Goal: Task Accomplishment & Management: Use online tool/utility

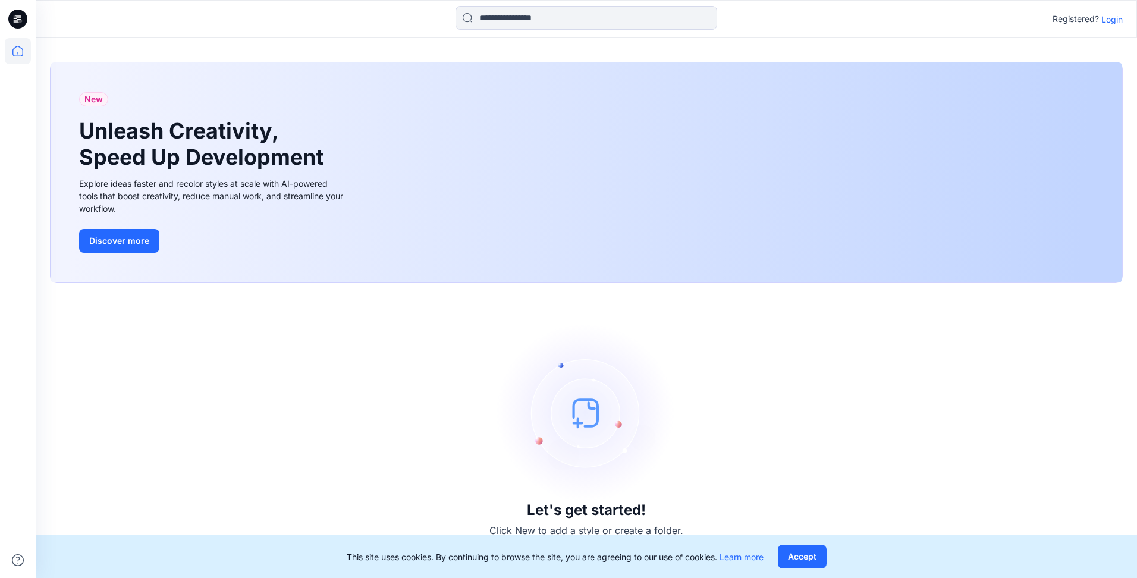
click at [555, 17] on p "Login" at bounding box center [1111, 19] width 21 height 12
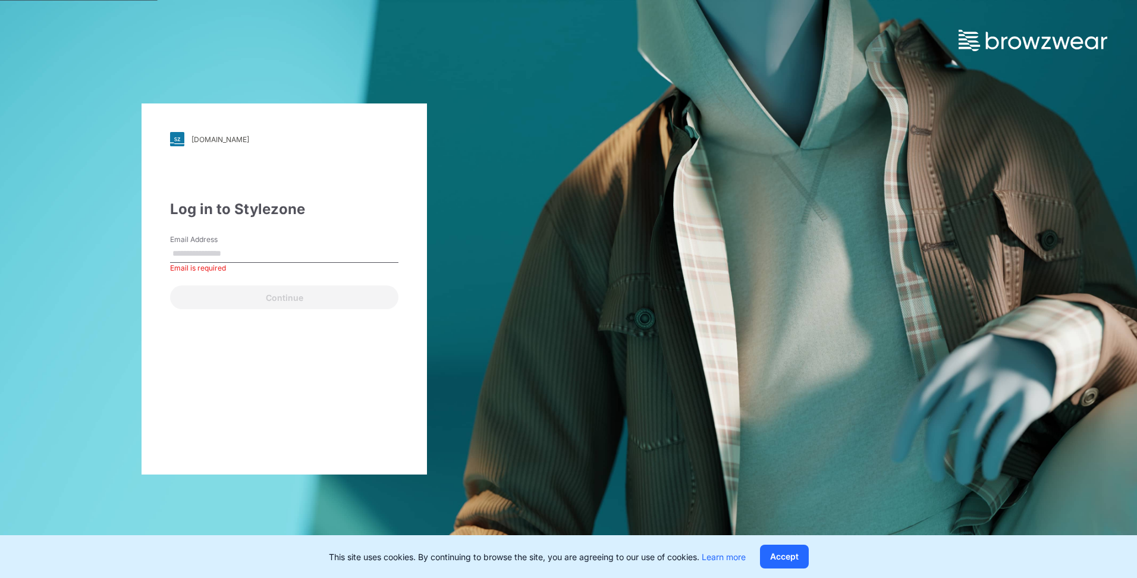
click at [228, 243] on label "Email Address" at bounding box center [211, 239] width 83 height 11
click at [228, 245] on input "Email Address" at bounding box center [284, 254] width 228 height 18
click at [219, 253] on input "Email Address" at bounding box center [284, 254] width 228 height 18
click at [282, 246] on input "Email Address" at bounding box center [284, 254] width 228 height 18
paste input "**********"
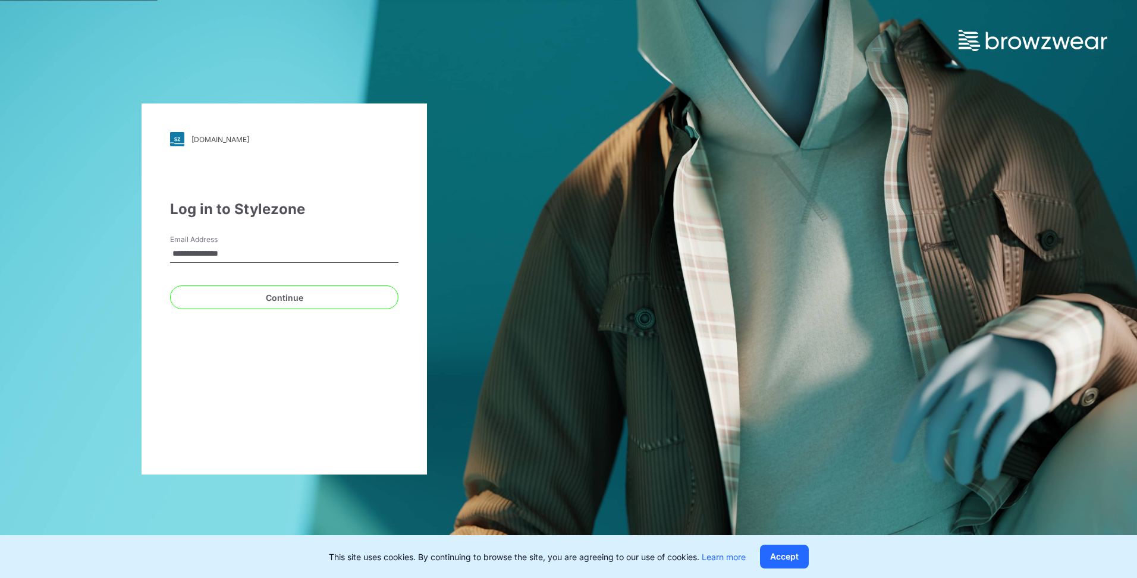
type input "**********"
drag, startPoint x: 263, startPoint y: 417, endPoint x: 276, endPoint y: 397, distance: 23.8
click at [265, 260] on div "**********" at bounding box center [284, 288] width 285 height 371
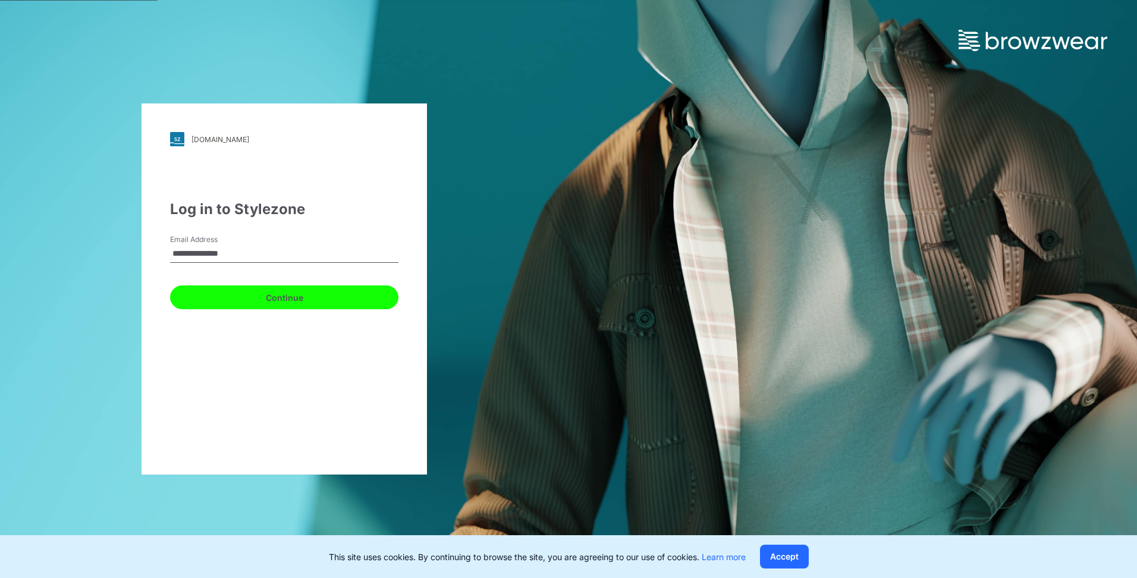
click at [322, 260] on button "Continue" at bounding box center [284, 297] width 228 height 24
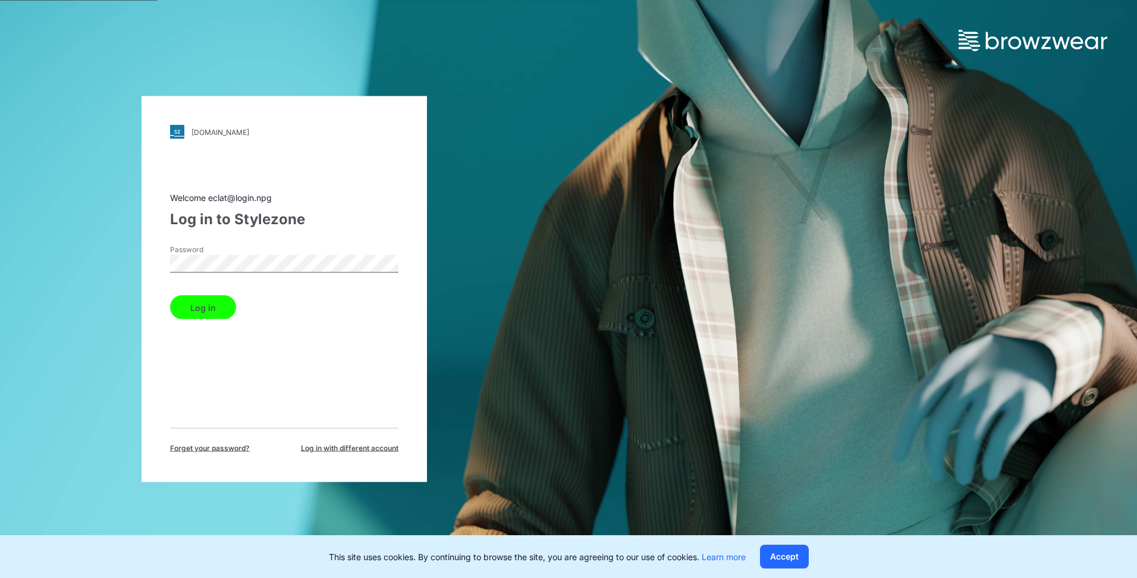
click at [208, 260] on button "Log in" at bounding box center [203, 308] width 66 height 24
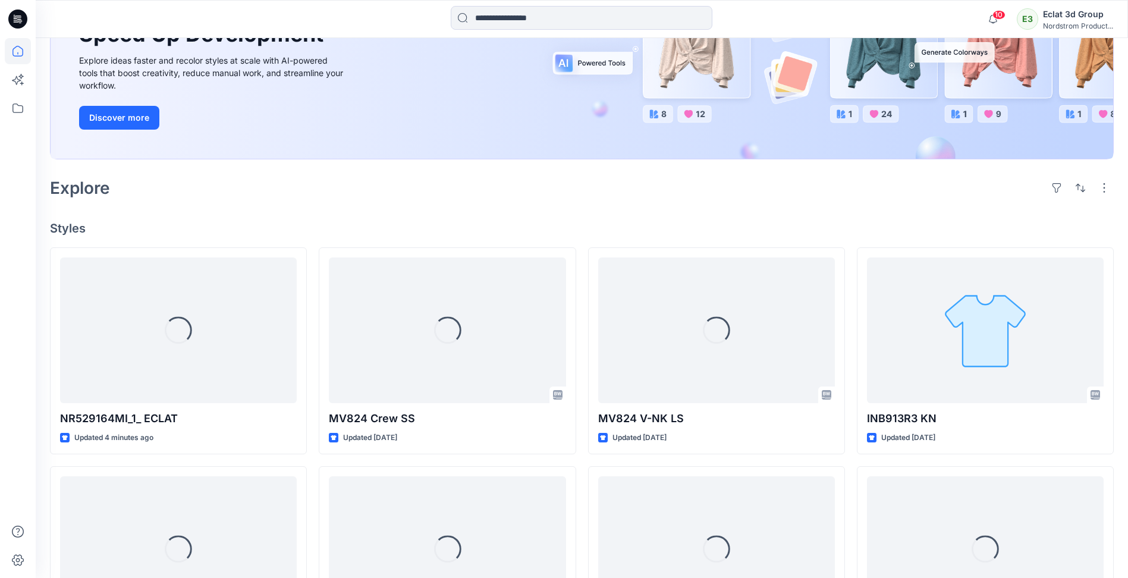
scroll to position [178, 0]
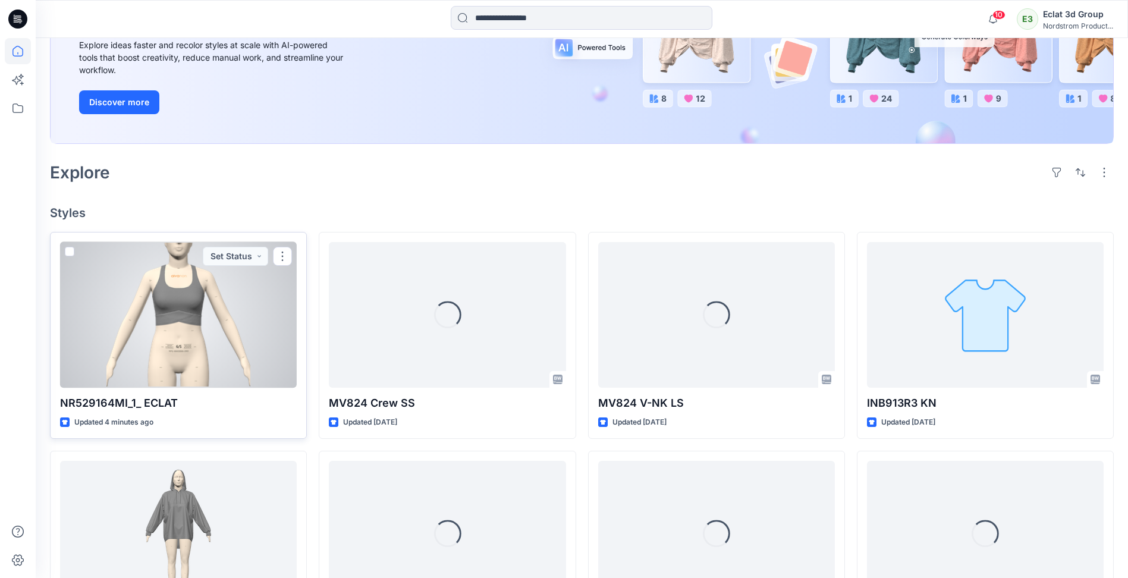
click at [209, 260] on div at bounding box center [178, 315] width 237 height 146
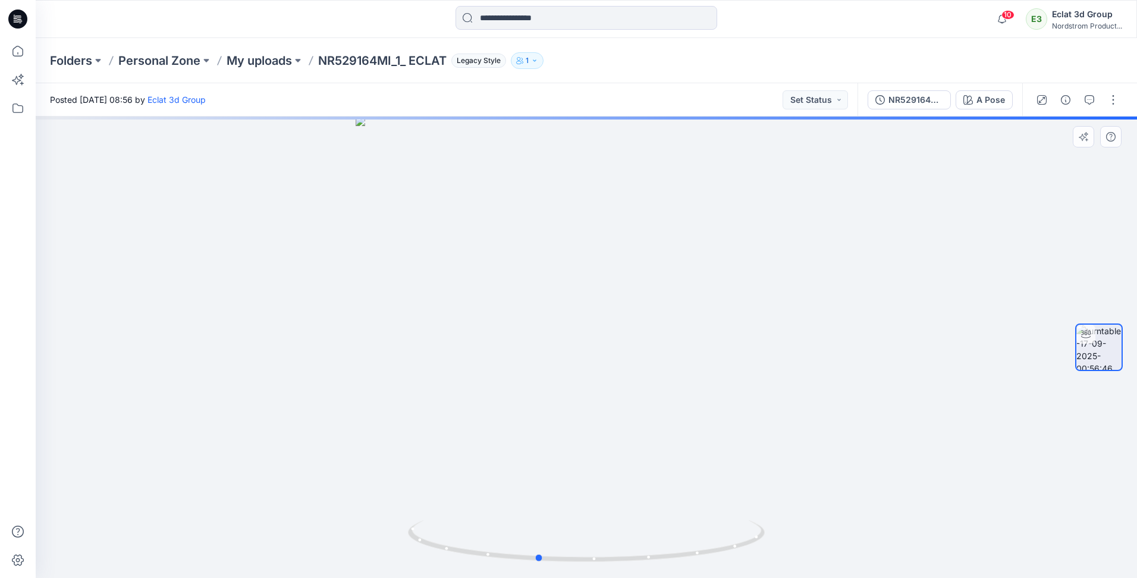
drag, startPoint x: 561, startPoint y: 379, endPoint x: 869, endPoint y: 445, distance: 315.1
click at [555, 260] on div at bounding box center [586, 347] width 1101 height 461
drag, startPoint x: 497, startPoint y: 470, endPoint x: 689, endPoint y: 469, distance: 192.1
click at [555, 260] on img at bounding box center [587, 330] width 532 height 498
drag, startPoint x: 472, startPoint y: 414, endPoint x: 564, endPoint y: 436, distance: 94.8
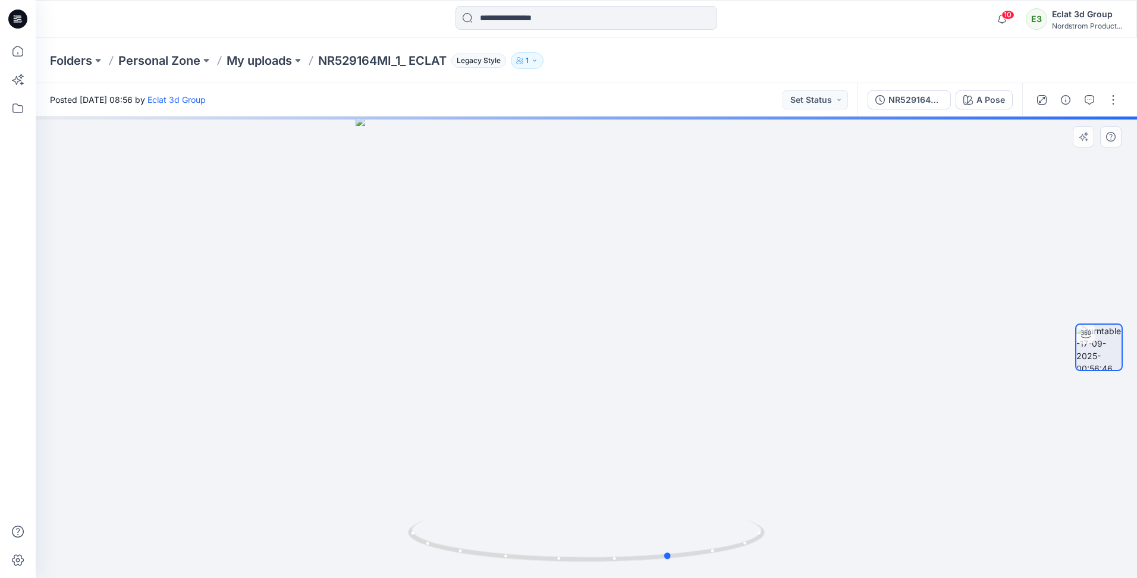
click at [555, 260] on div at bounding box center [586, 347] width 1101 height 461
drag, startPoint x: 628, startPoint y: 436, endPoint x: 559, endPoint y: 442, distance: 69.3
click at [555, 260] on div at bounding box center [586, 347] width 1101 height 461
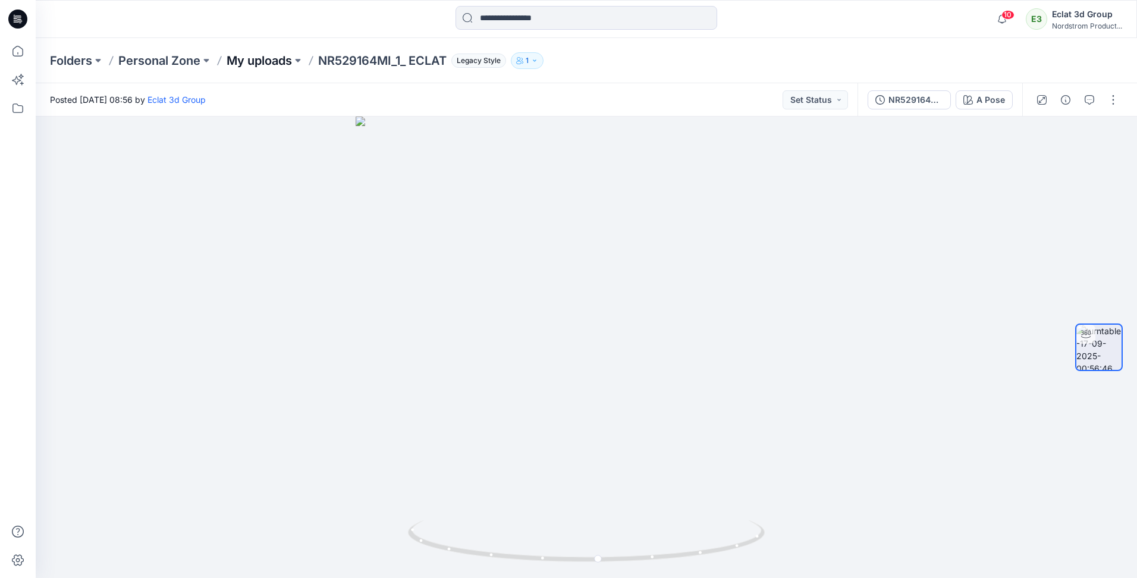
click at [262, 57] on p "My uploads" at bounding box center [259, 60] width 65 height 17
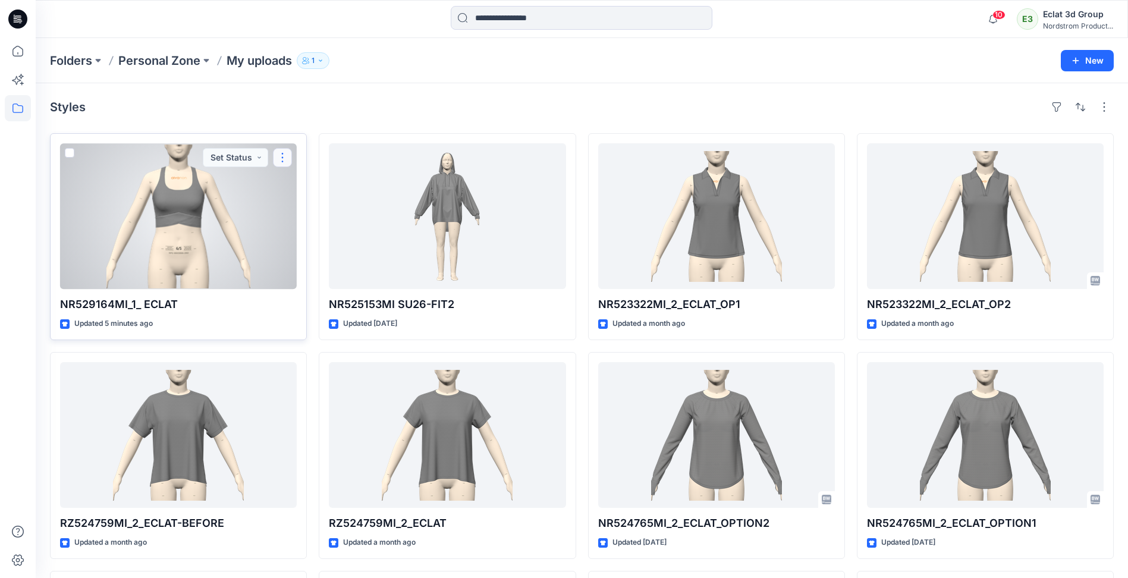
click at [285, 162] on button "button" at bounding box center [282, 157] width 19 height 19
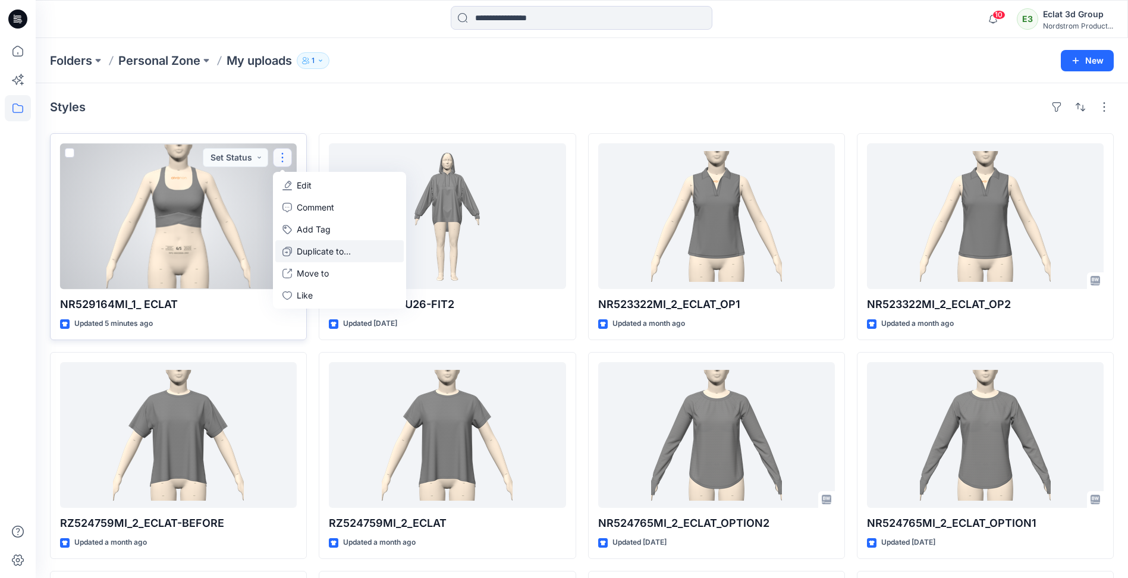
click at [337, 252] on p "Duplicate to..." at bounding box center [324, 251] width 54 height 12
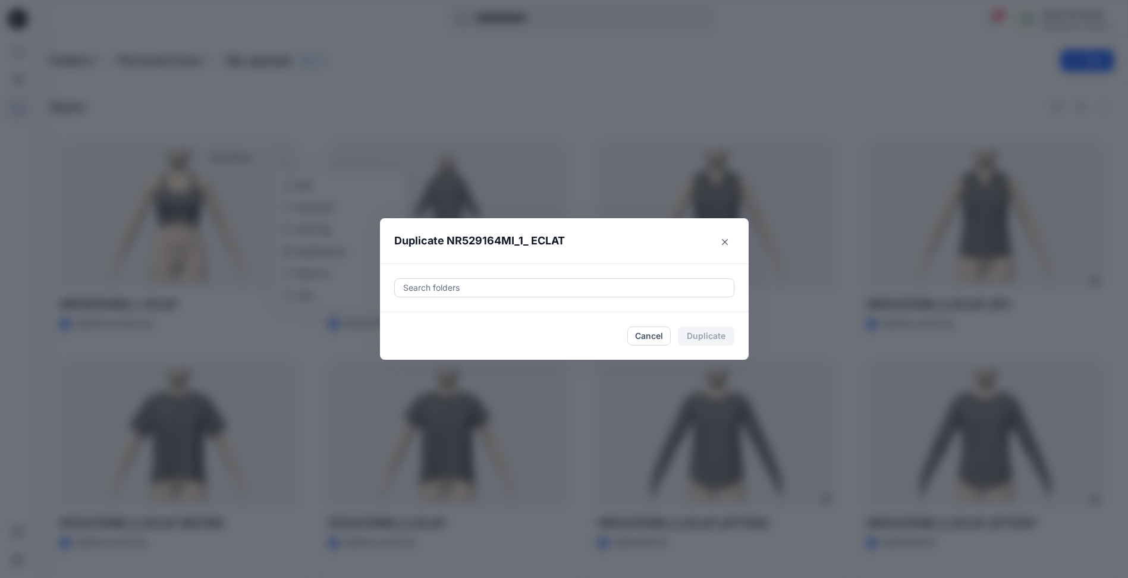
click at [476, 260] on div at bounding box center [564, 288] width 325 height 14
paste input "**********"
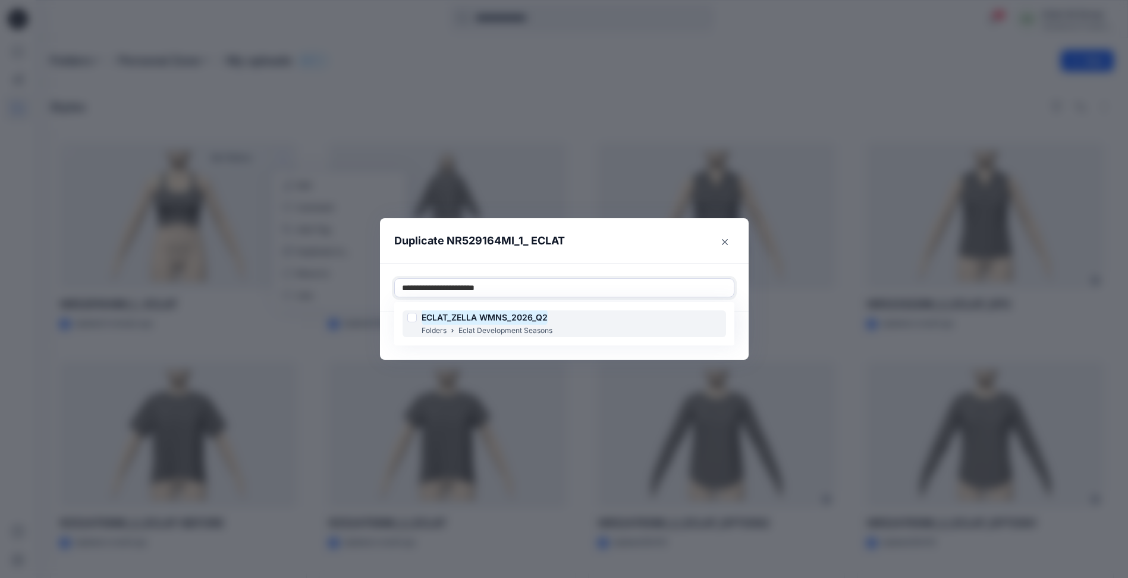
click at [525, 260] on mark "ECLAT_ZELLA WMNS_2026_Q2" at bounding box center [485, 317] width 126 height 16
type input "**********"
click at [555, 245] on header "Duplicate NR529164MI_1_ ECLAT" at bounding box center [552, 240] width 345 height 45
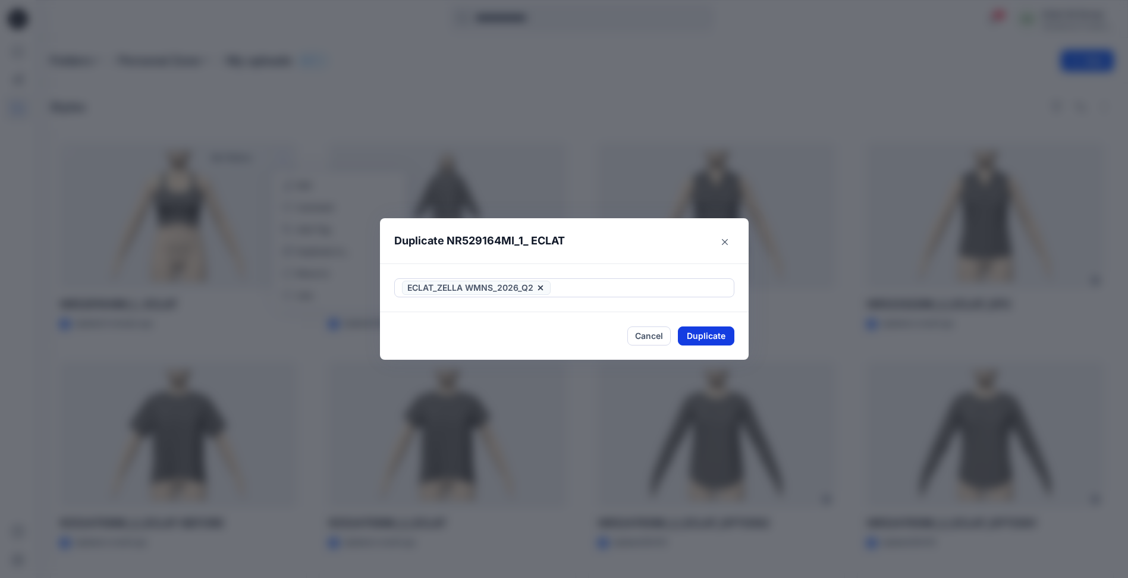
click at [555, 260] on button "Duplicate" at bounding box center [706, 335] width 56 height 19
click at [555, 260] on button "Close" at bounding box center [715, 335] width 39 height 19
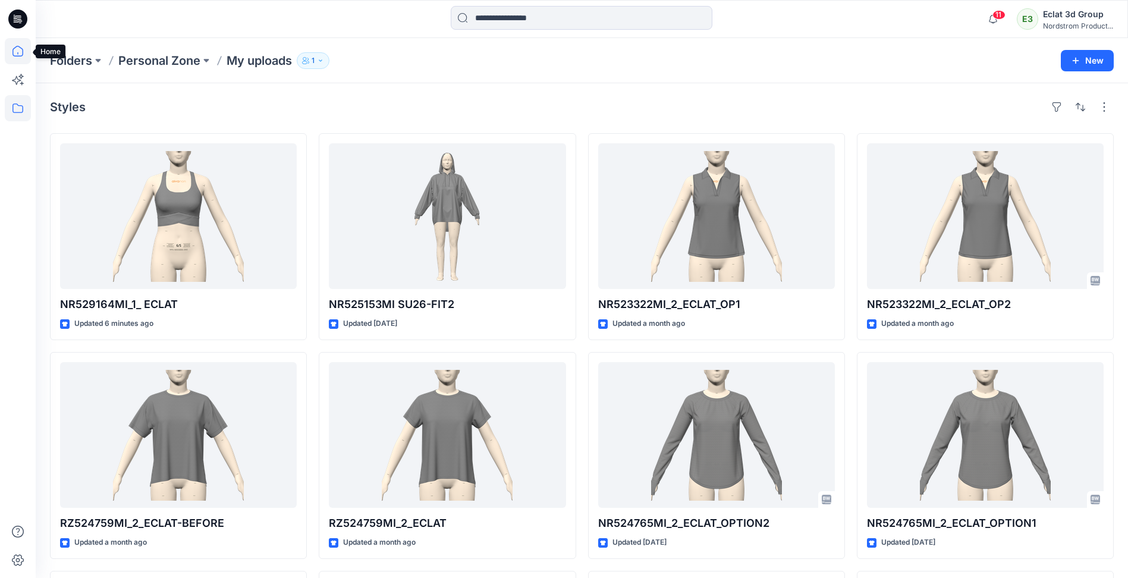
click at [21, 49] on icon at bounding box center [18, 51] width 26 height 26
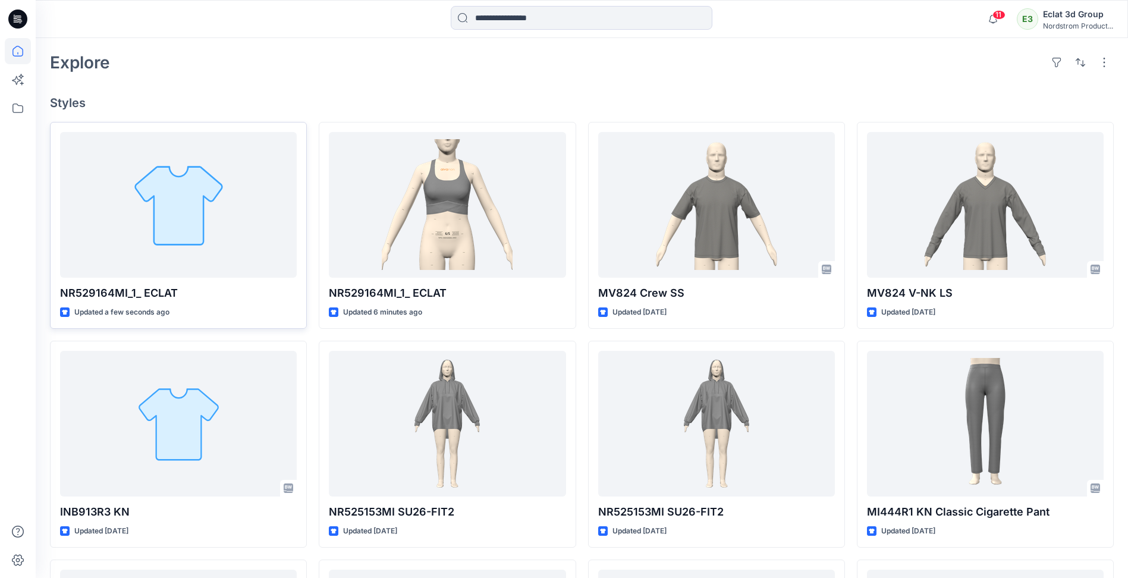
scroll to position [297, 0]
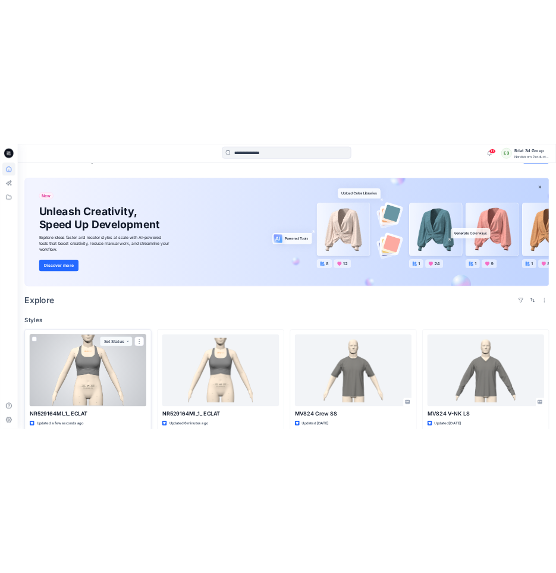
scroll to position [119, 0]
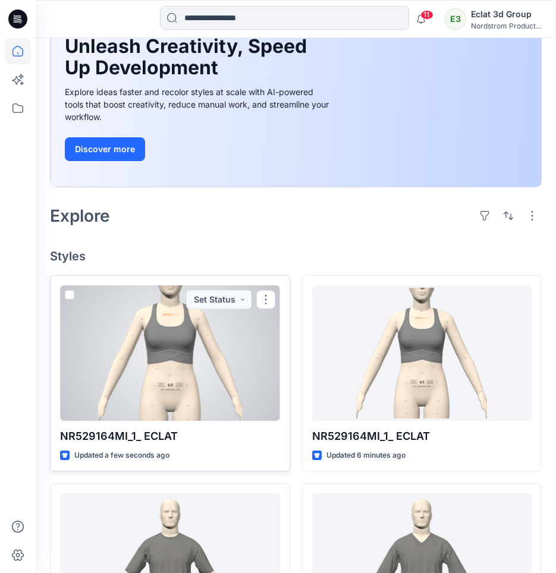
click at [203, 360] on div at bounding box center [170, 353] width 220 height 136
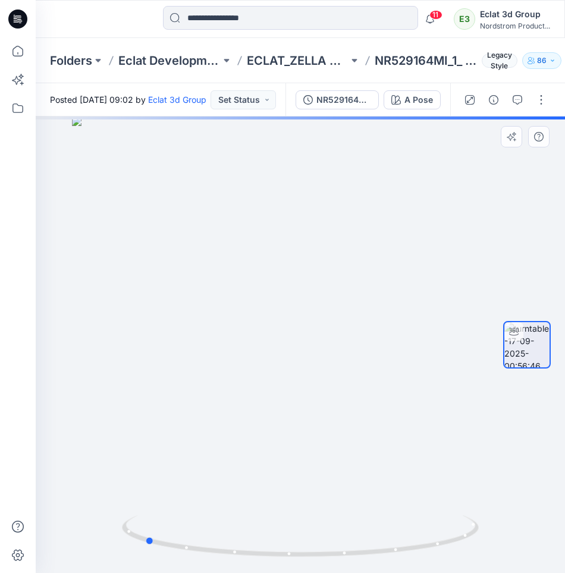
drag, startPoint x: 389, startPoint y: 341, endPoint x: 266, endPoint y: 386, distance: 131.1
drag, startPoint x: 266, startPoint y: 386, endPoint x: 275, endPoint y: 426, distance: 40.8
click at [275, 427] on div at bounding box center [300, 345] width 529 height 457
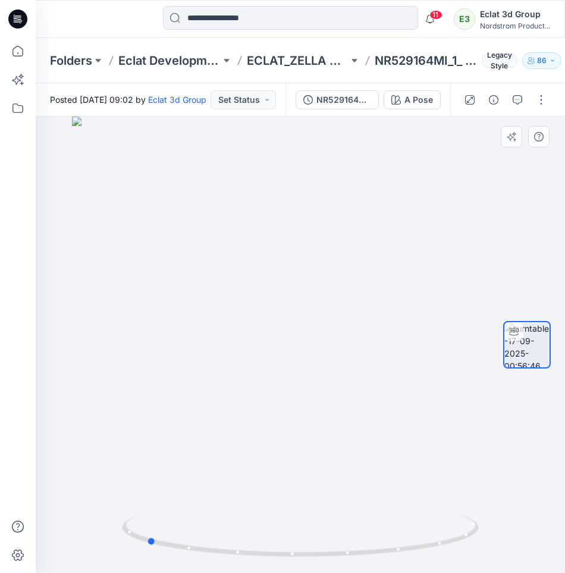
drag, startPoint x: 270, startPoint y: 397, endPoint x: 266, endPoint y: 441, distance: 44.2
click at [266, 441] on div at bounding box center [300, 345] width 529 height 457
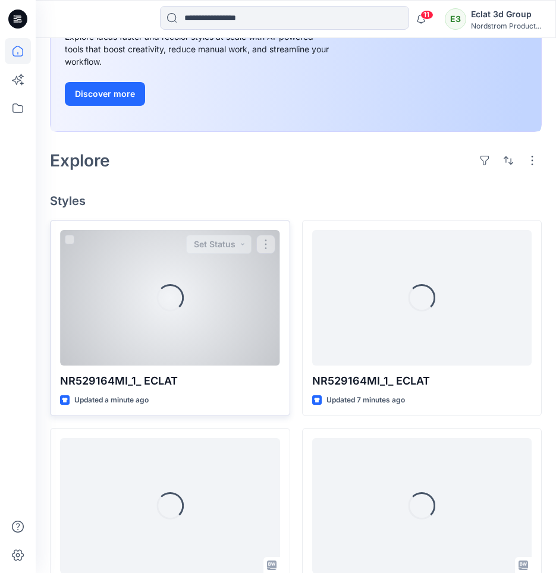
scroll to position [297, 0]
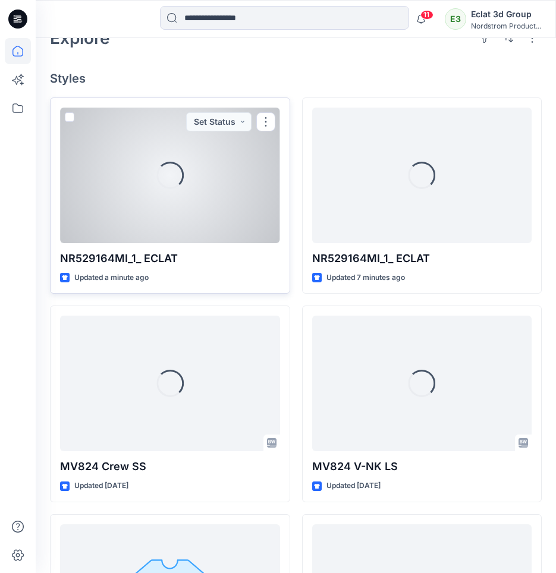
click at [196, 183] on div "Loading..." at bounding box center [170, 176] width 220 height 136
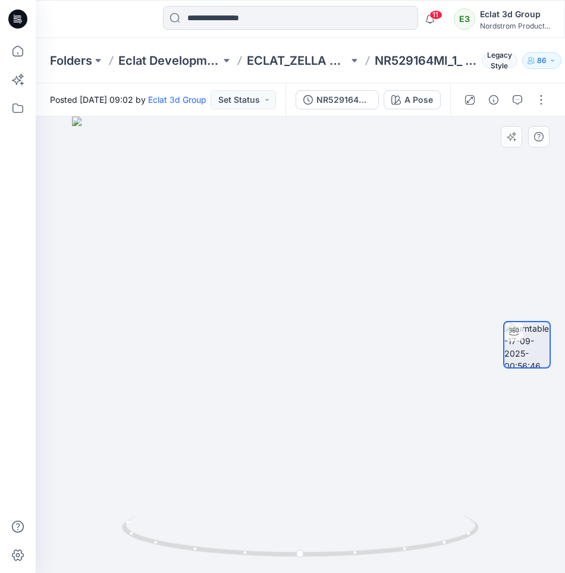
click at [230, 357] on div at bounding box center [300, 345] width 529 height 457
drag, startPoint x: 168, startPoint y: 337, endPoint x: 351, endPoint y: 364, distance: 185.8
click at [351, 364] on div at bounding box center [300, 345] width 529 height 457
